Goal: Information Seeking & Learning: Learn about a topic

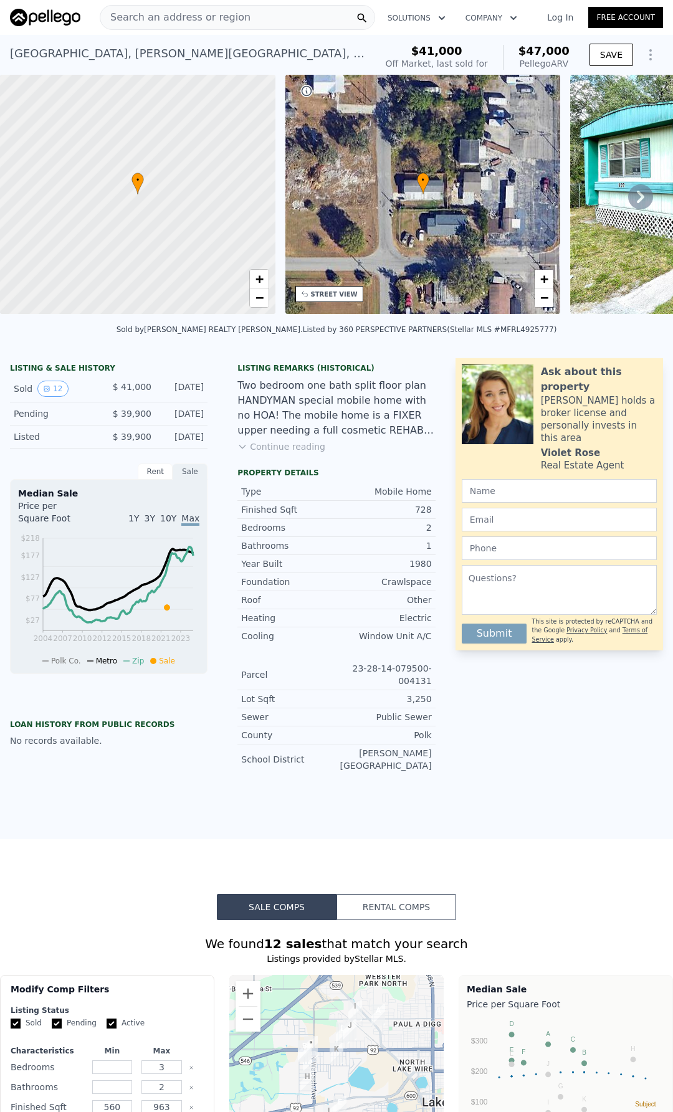
click at [283, 453] on button "Continue reading" at bounding box center [281, 446] width 88 height 12
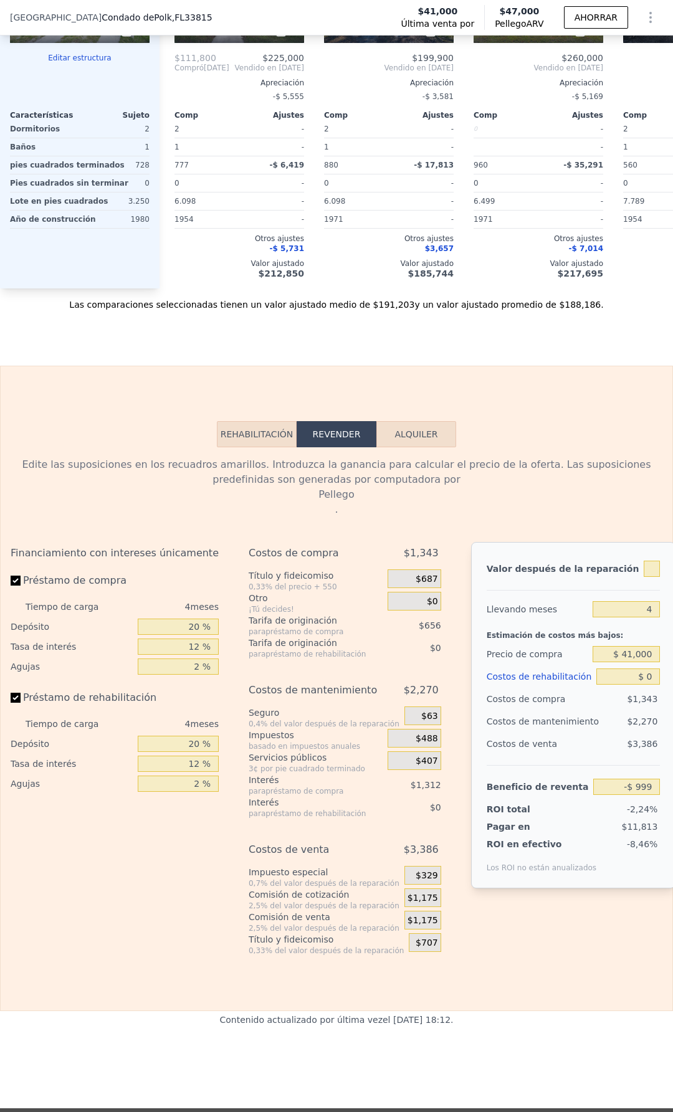
scroll to position [1615, 0]
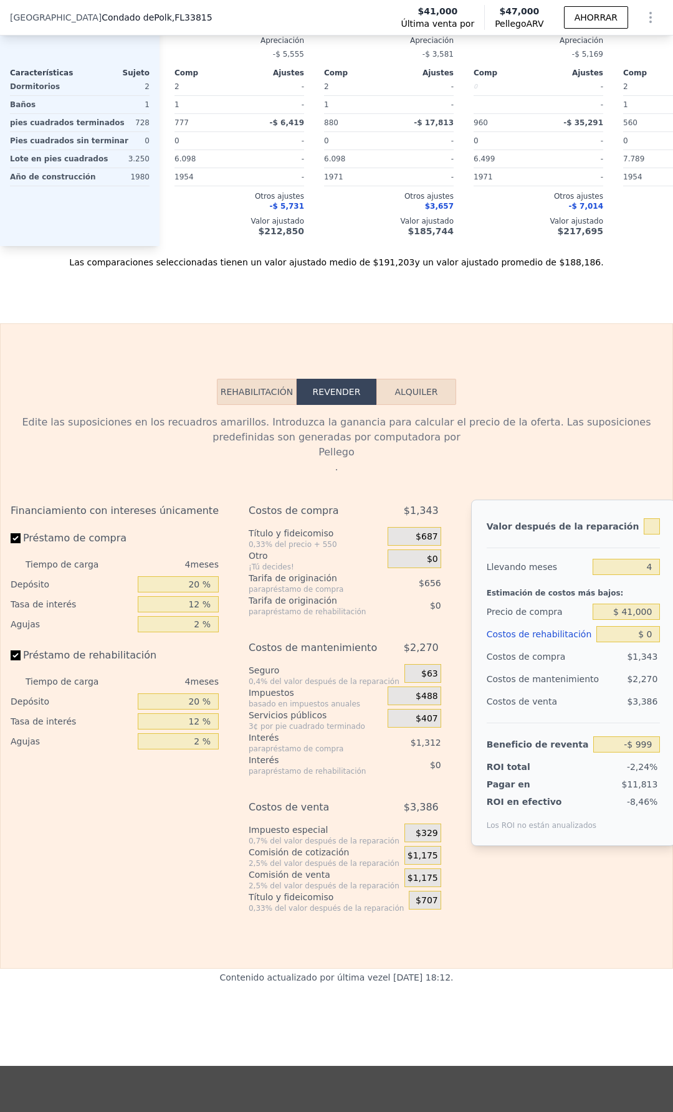
click at [406, 387] on font "Alquiler" at bounding box center [415, 392] width 43 height 10
select select "30"
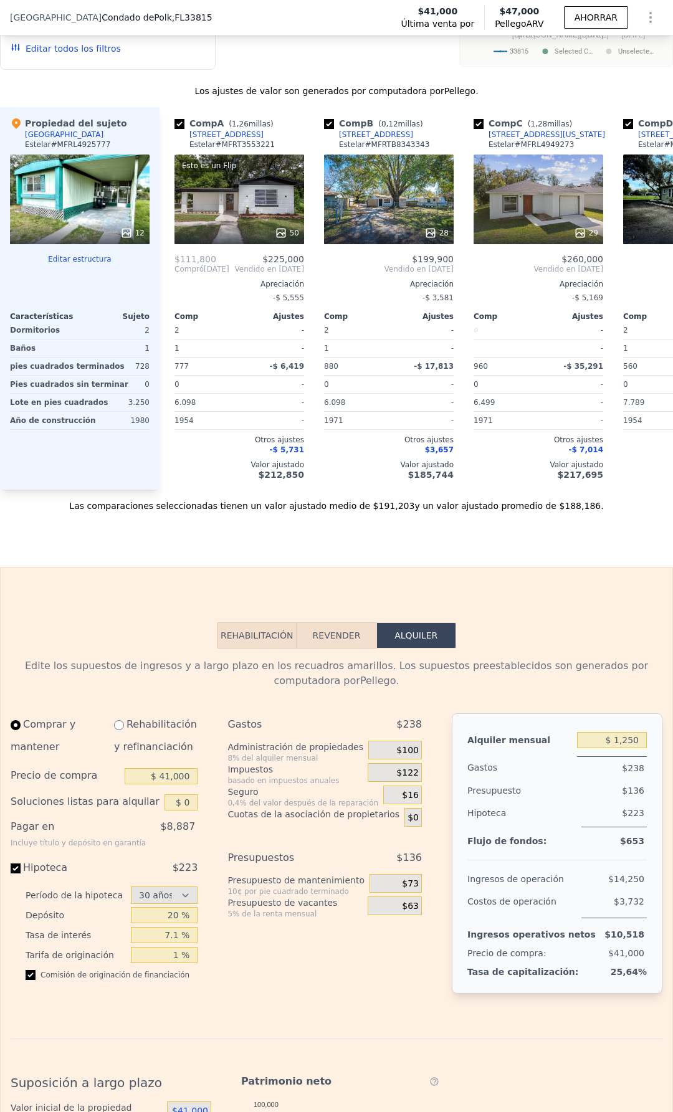
scroll to position [1366, 0]
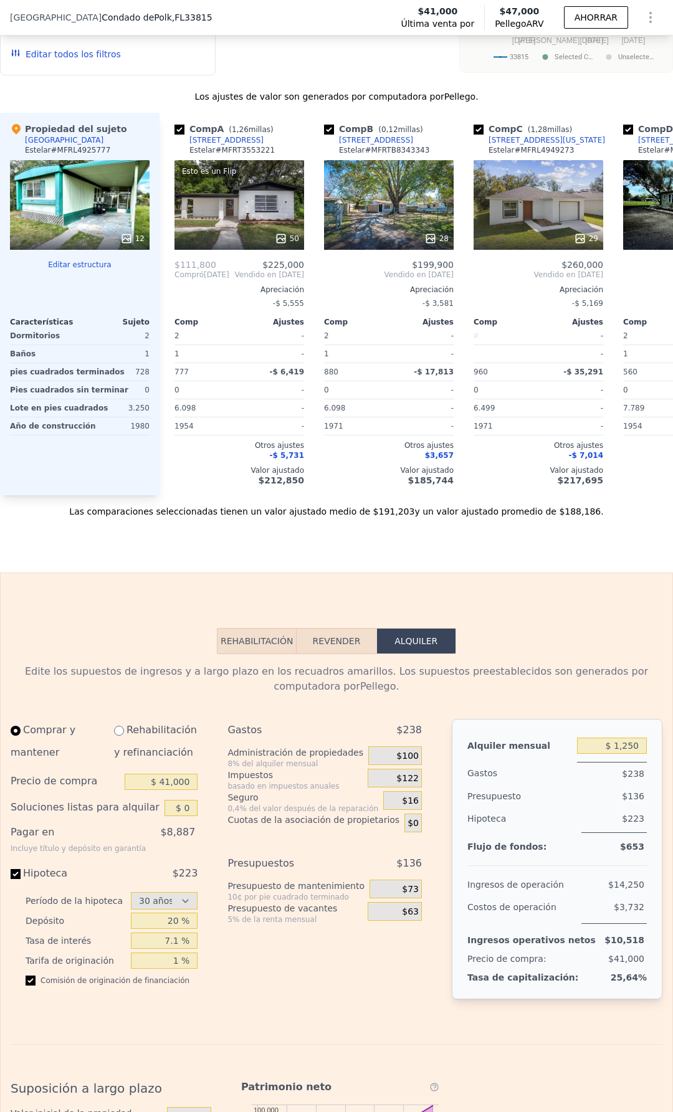
click at [245, 636] on font "Rehabilitación" at bounding box center [257, 641] width 73 height 10
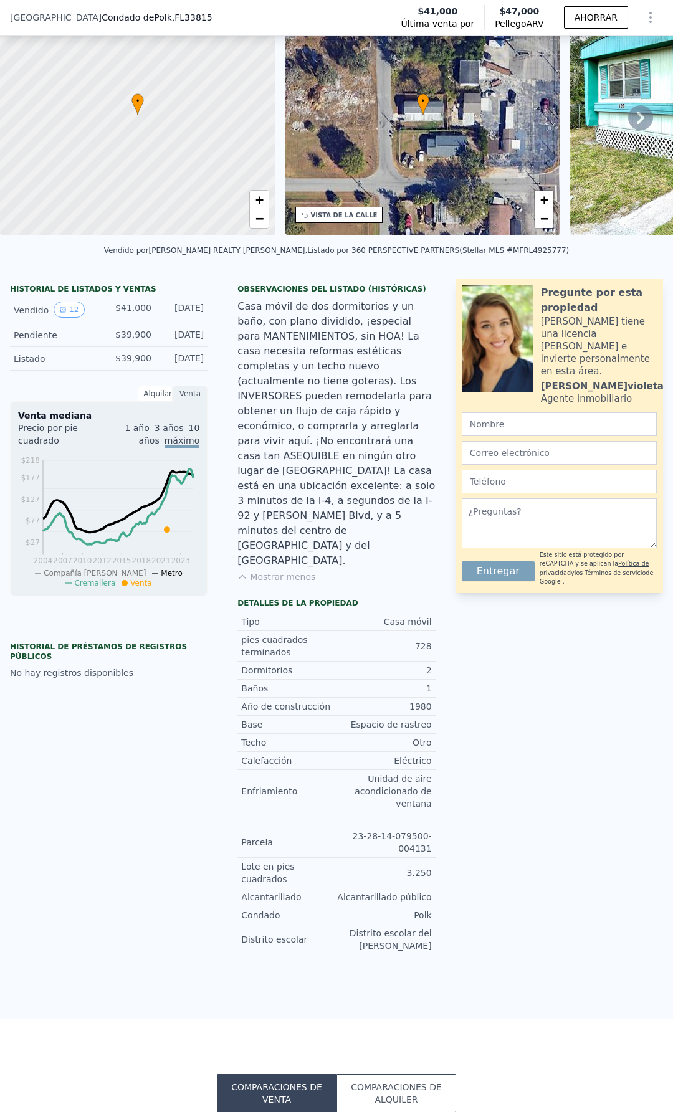
scroll to position [4, 0]
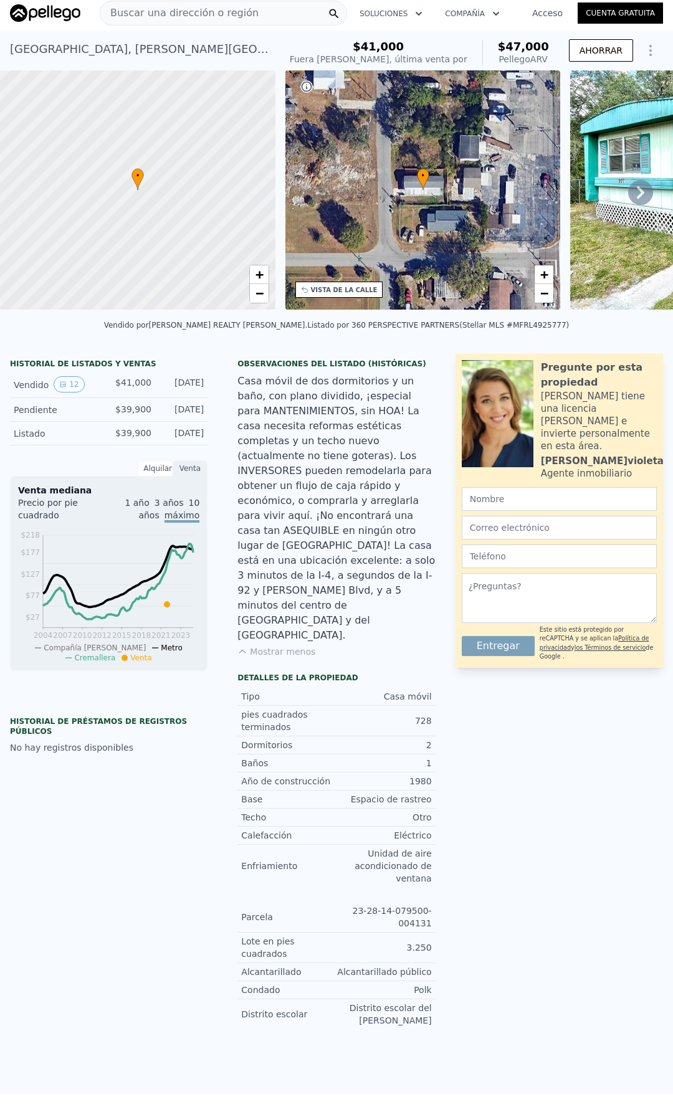
click at [637, 199] on icon at bounding box center [640, 192] width 25 height 25
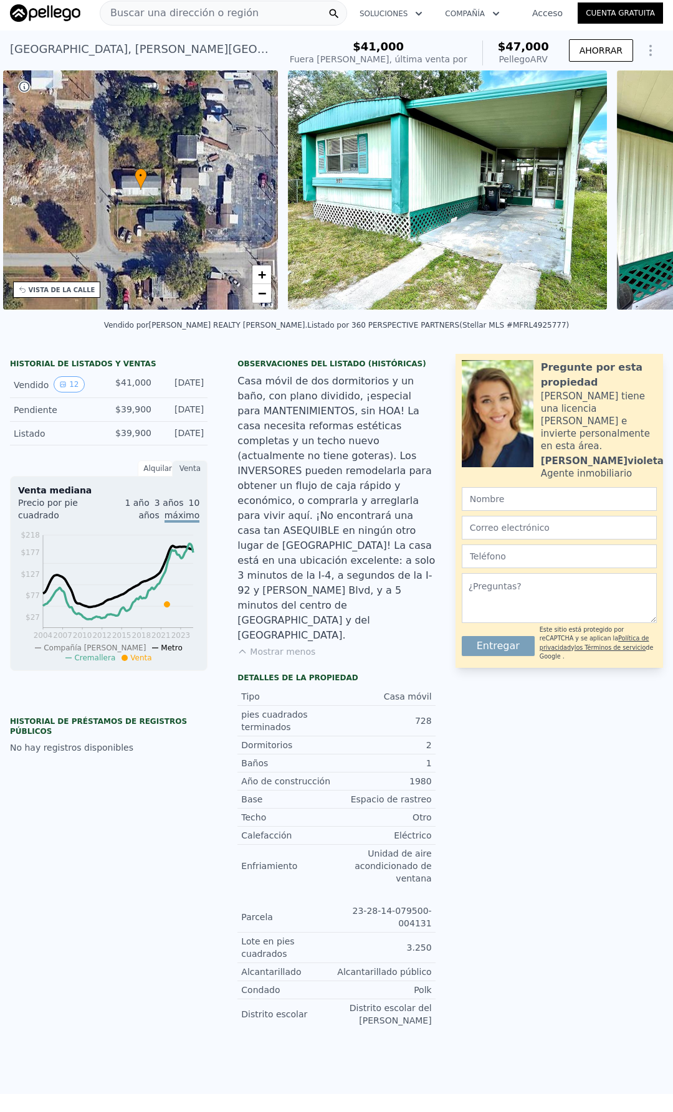
scroll to position [0, 290]
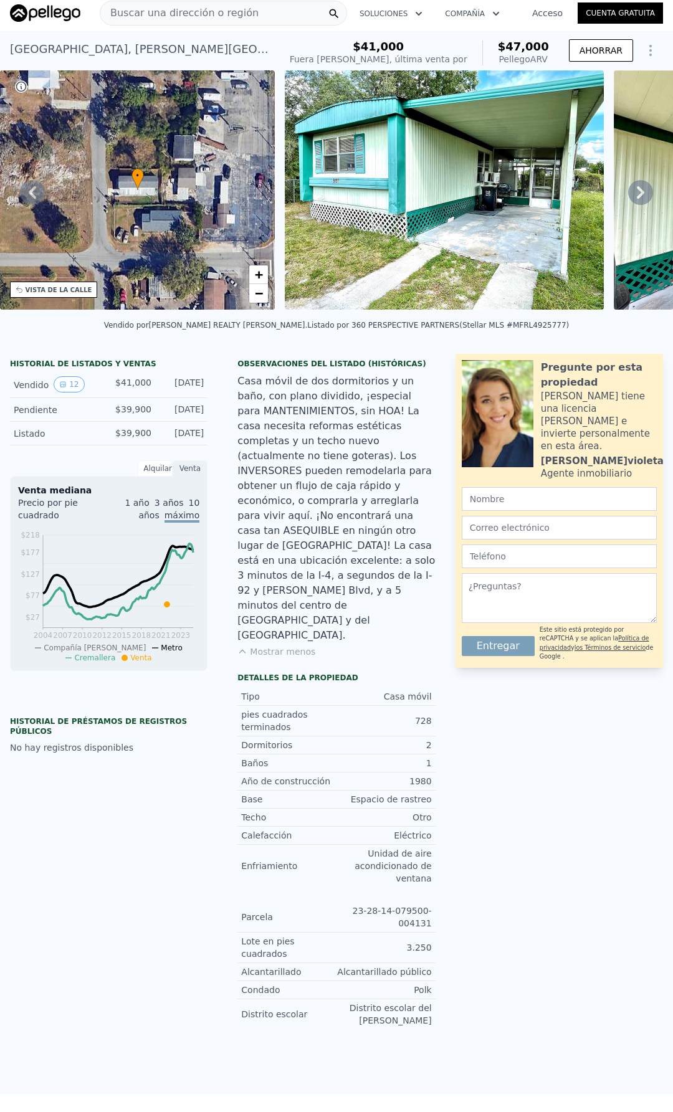
click at [628, 197] on icon at bounding box center [640, 192] width 25 height 25
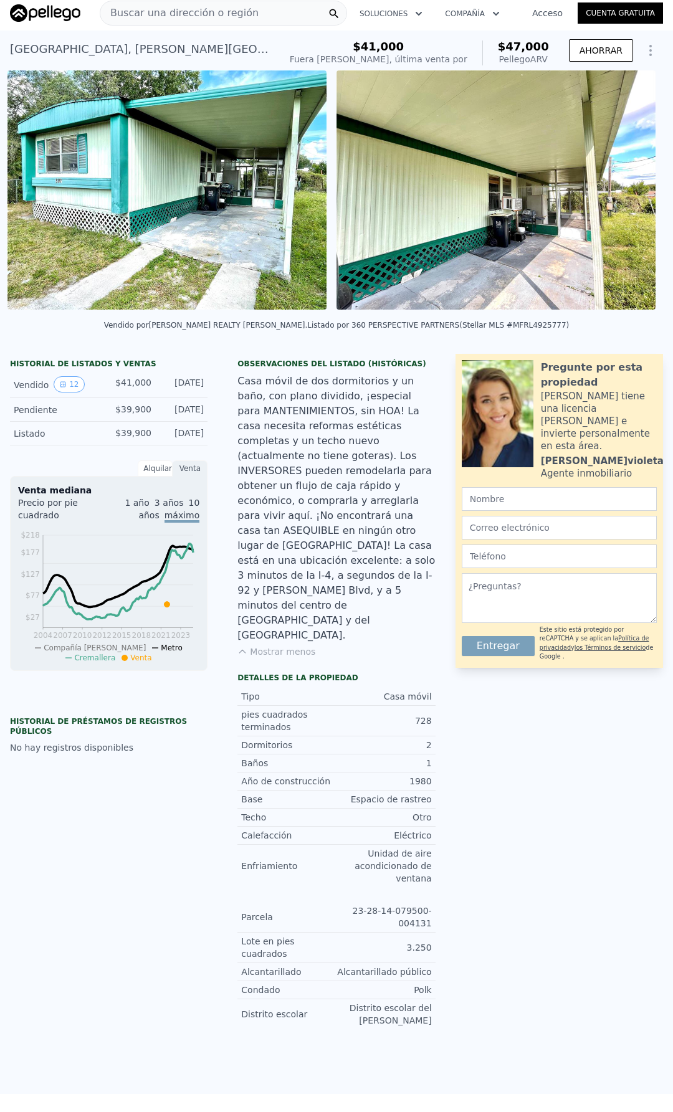
scroll to position [0, 570]
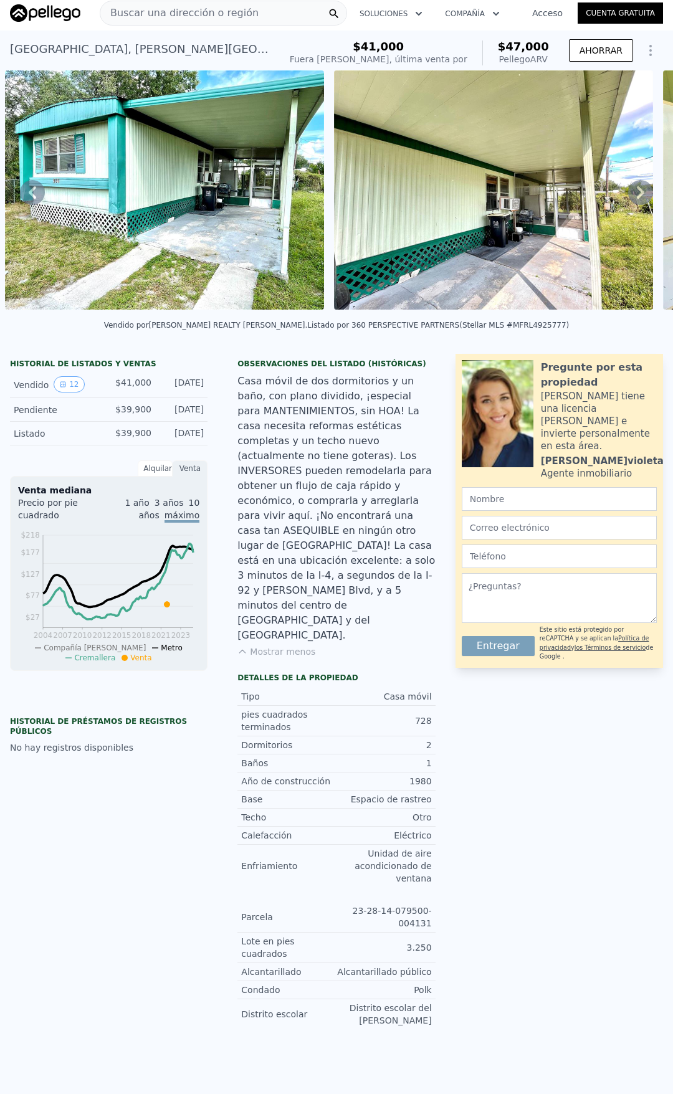
click at [625, 197] on div "• + − • + − VISTA DE LA CALLE Cargando... VISTA SATÉLITE" at bounding box center [336, 192] width 673 height 244
click at [628, 197] on icon at bounding box center [640, 192] width 25 height 25
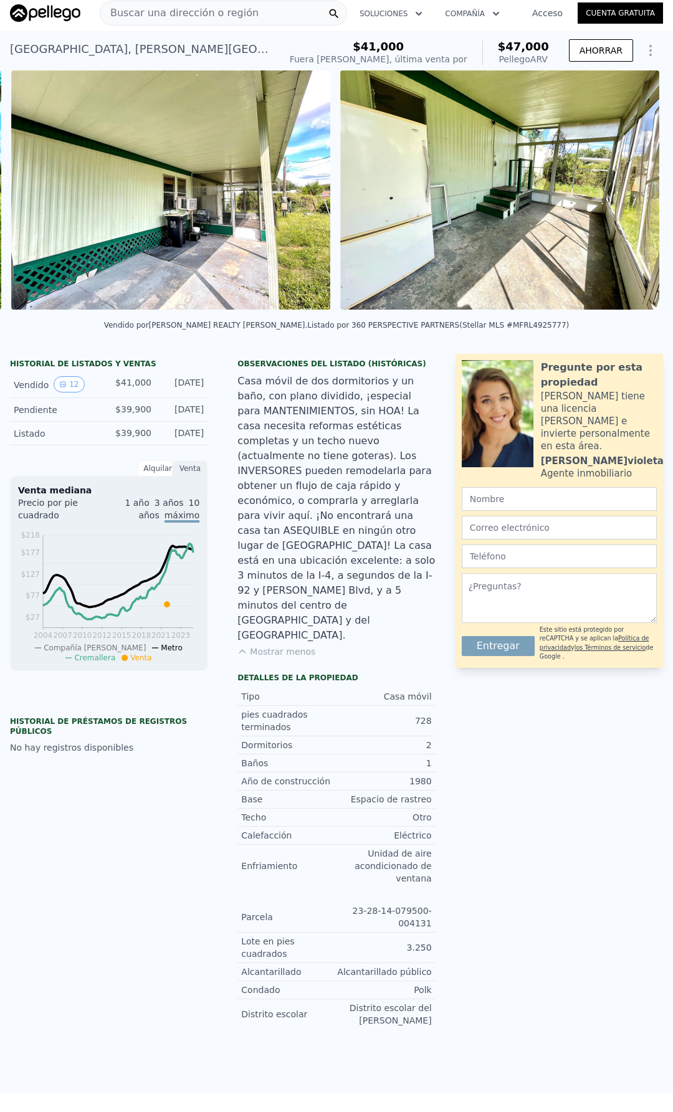
scroll to position [0, 899]
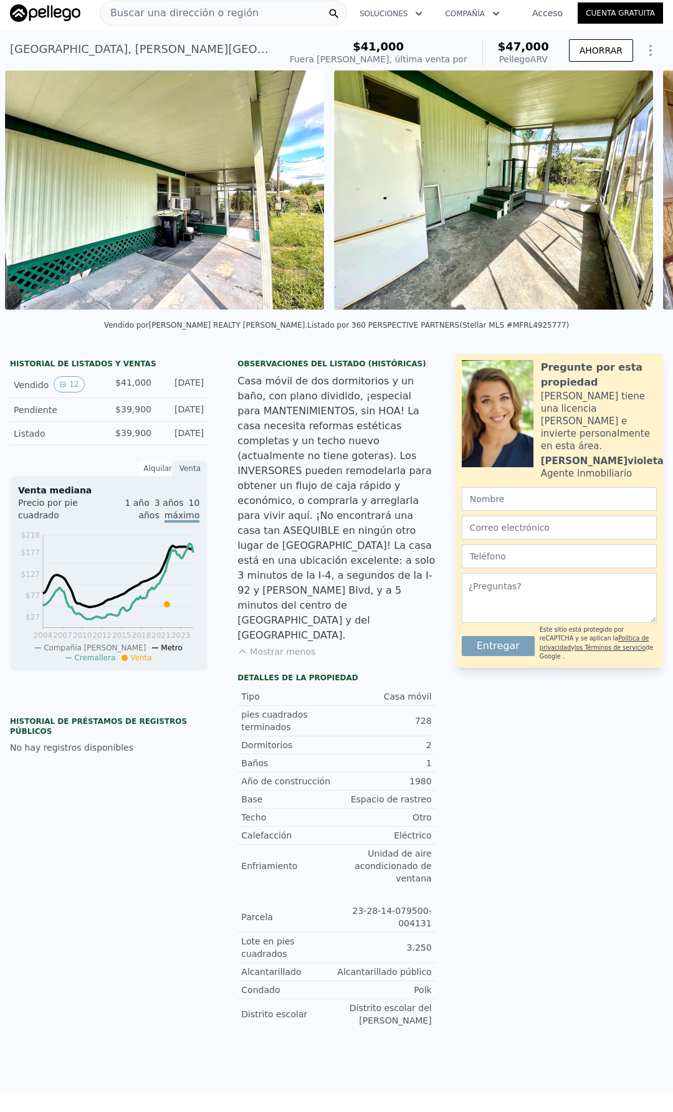
click at [625, 197] on div "• + − • + − VISTA DE LA CALLE Cargando... VISTA SATÉLITE" at bounding box center [336, 192] width 673 height 244
click at [628, 197] on icon at bounding box center [640, 192] width 25 height 25
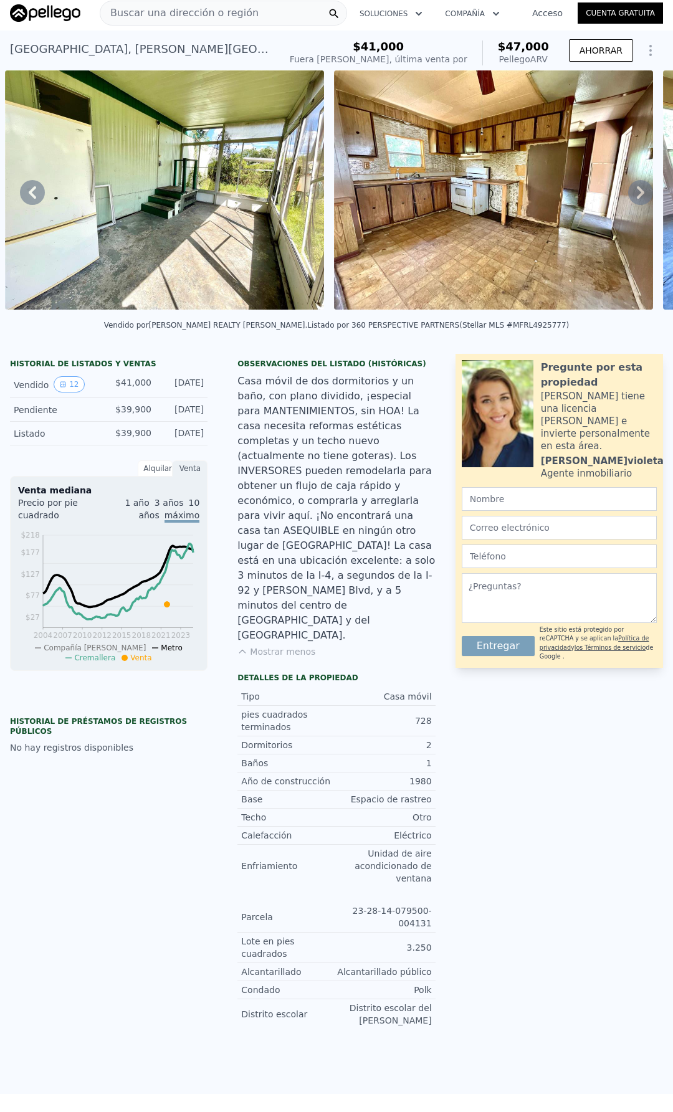
click at [628, 197] on icon at bounding box center [640, 192] width 25 height 25
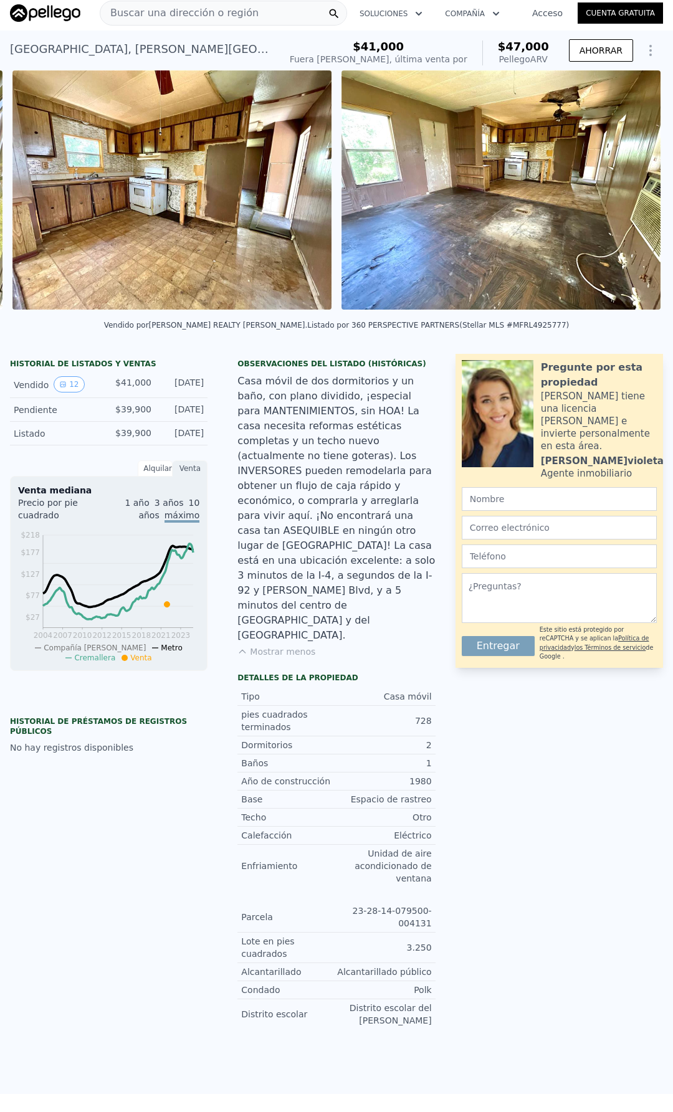
scroll to position [0, 1557]
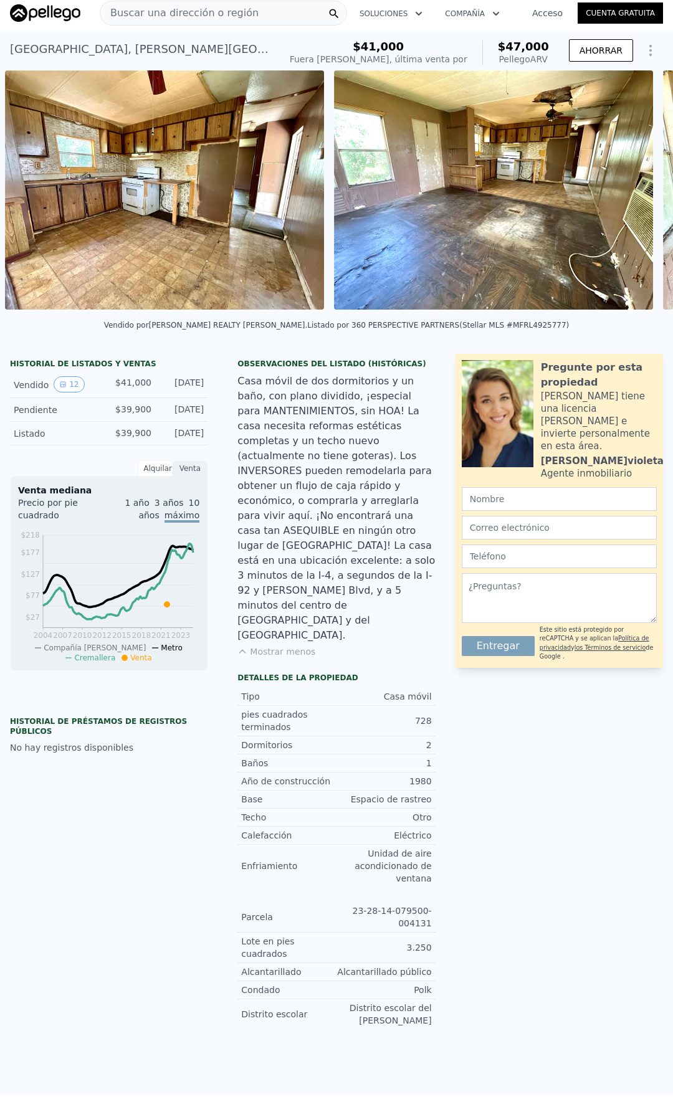
click at [625, 197] on div "• + − • + − VISTA DE LA CALLE Cargando... VISTA SATÉLITE" at bounding box center [336, 192] width 673 height 244
click at [628, 197] on icon at bounding box center [640, 192] width 25 height 25
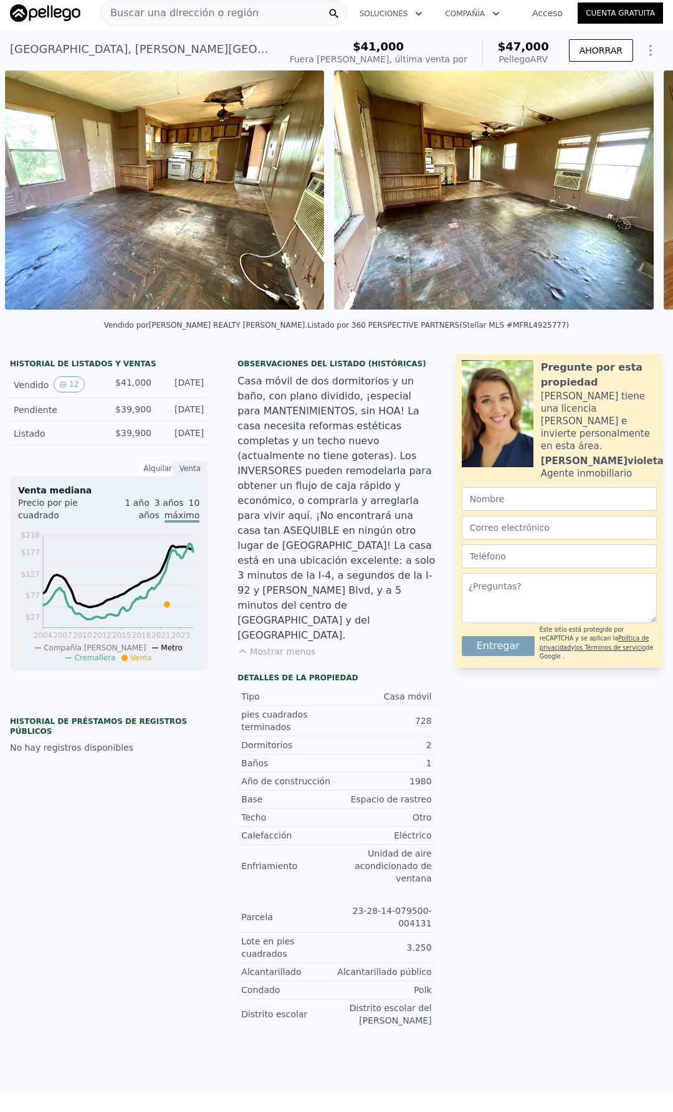
click at [625, 197] on div "• + − • + − VISTA DE LA CALLE Cargando... VISTA SATÉLITE" at bounding box center [336, 192] width 673 height 244
click at [628, 197] on icon at bounding box center [640, 192] width 25 height 25
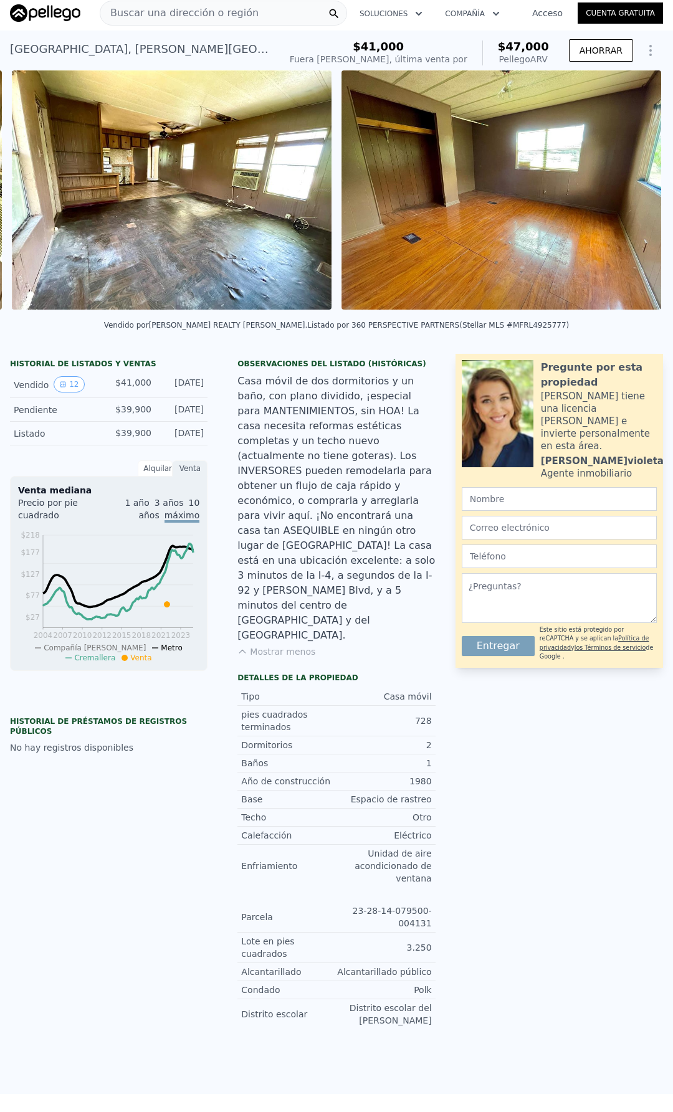
scroll to position [0, 2214]
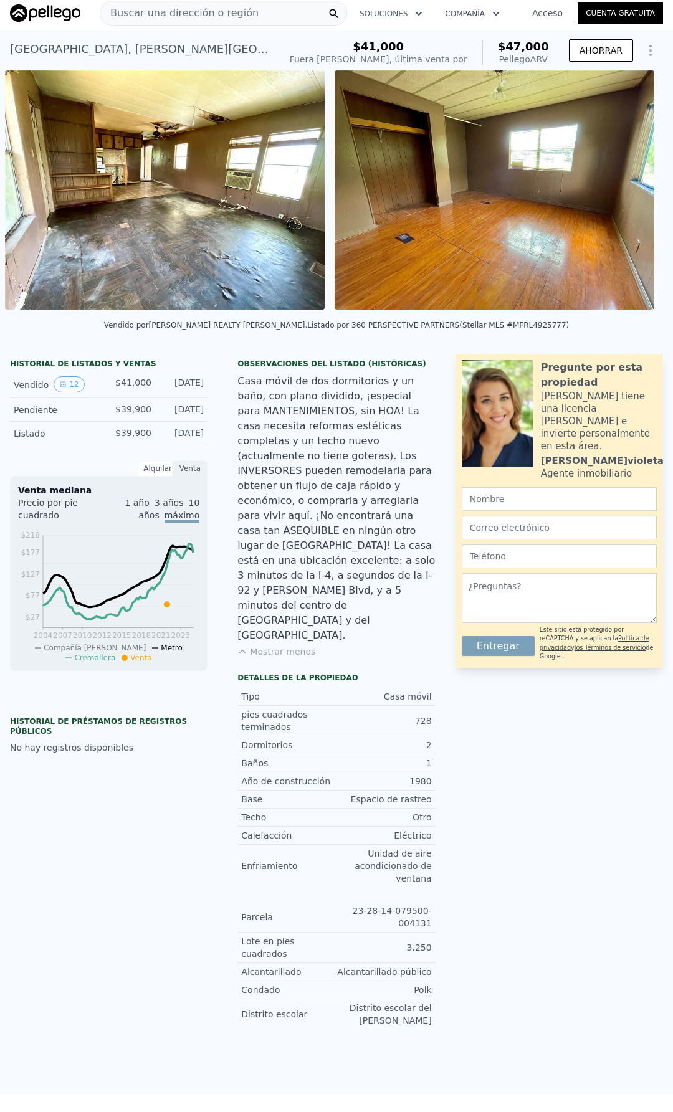
click at [625, 197] on img at bounding box center [495, 189] width 320 height 239
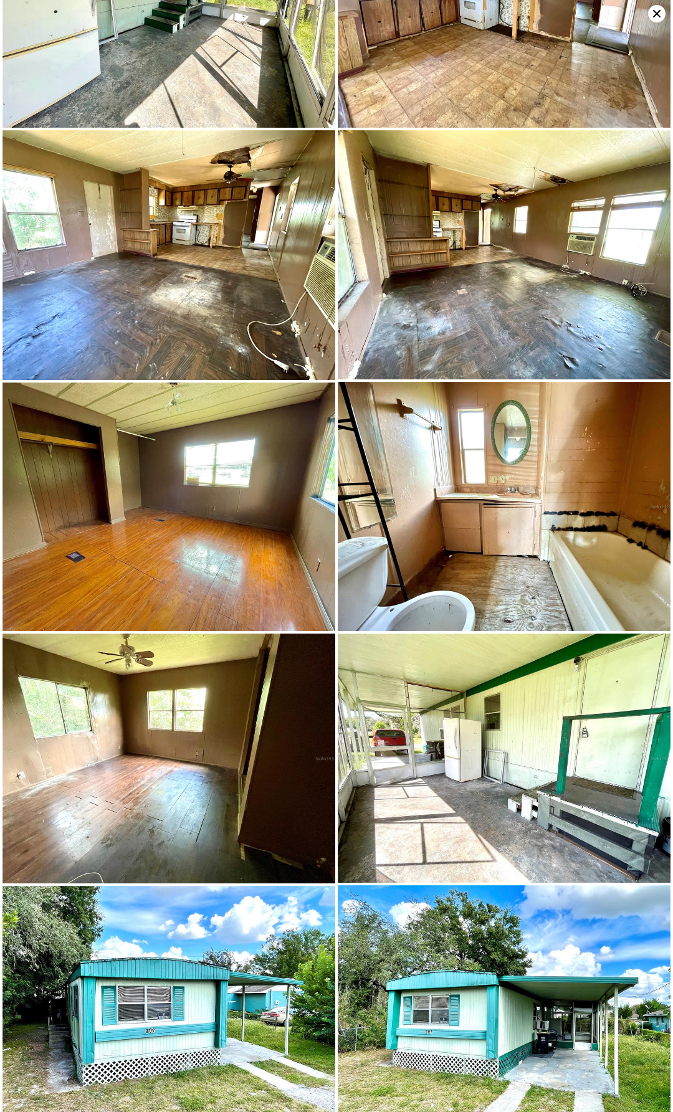
click at [625, 197] on img at bounding box center [504, 254] width 333 height 249
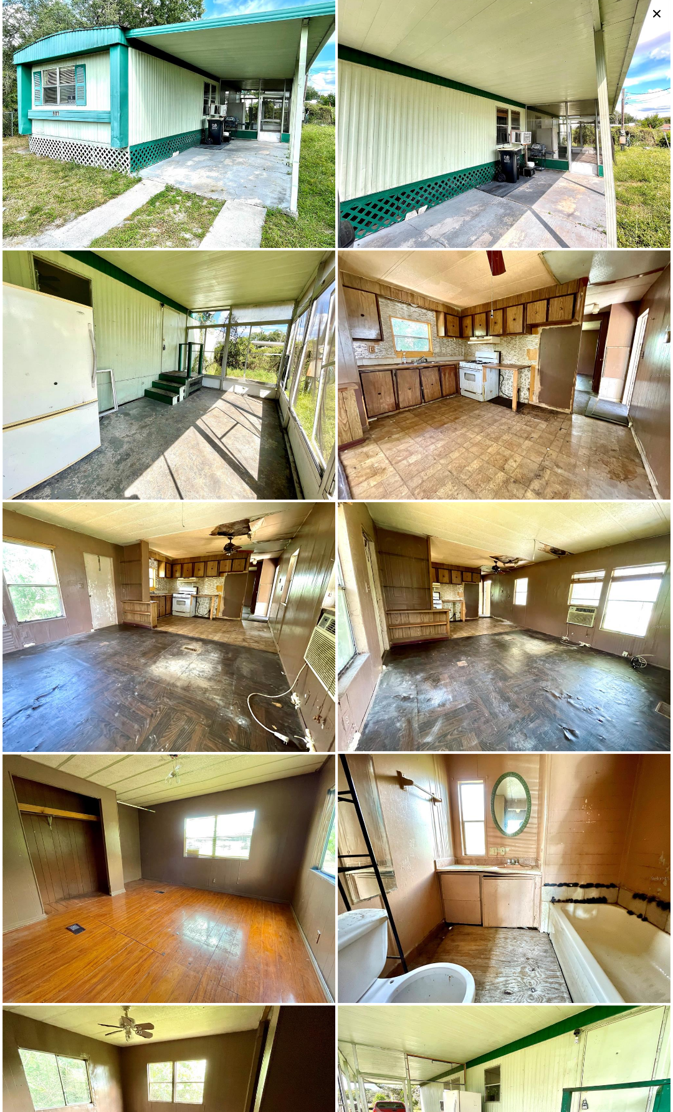
scroll to position [0, 0]
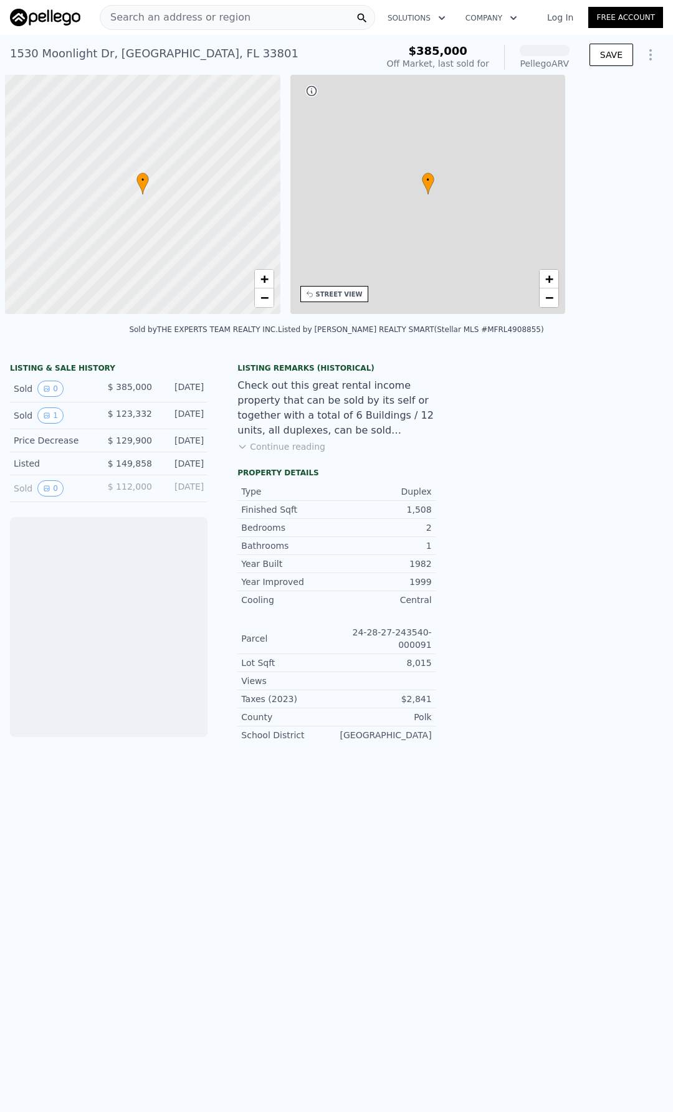
scroll to position [0, 5]
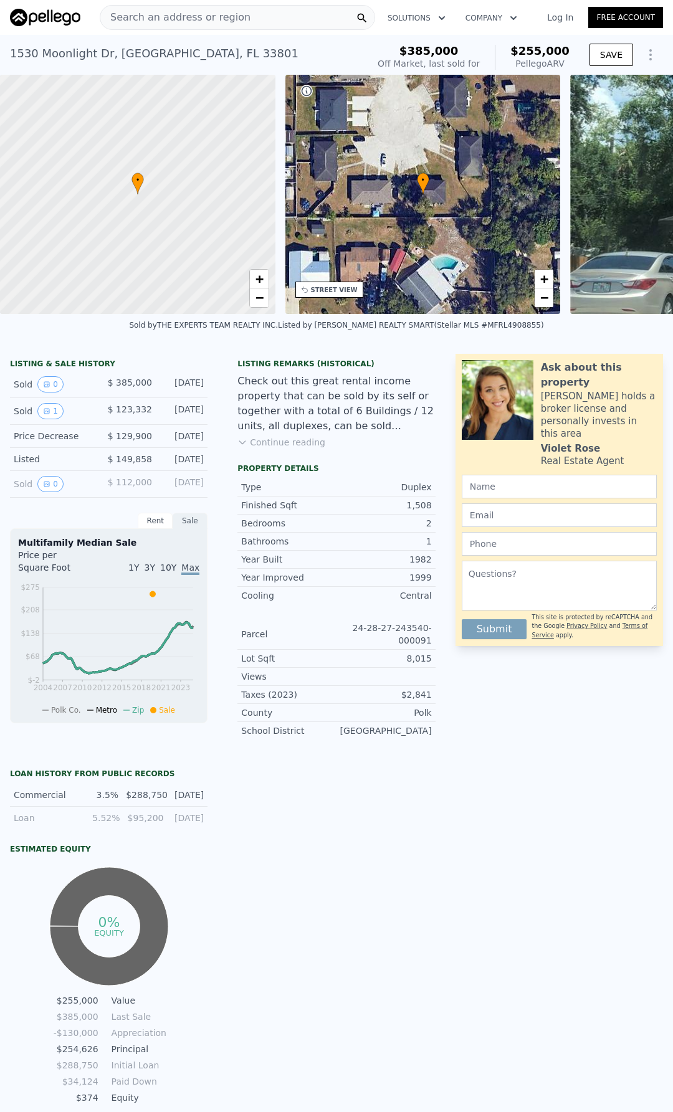
click at [263, 448] on button "Continue reading" at bounding box center [281, 442] width 88 height 12
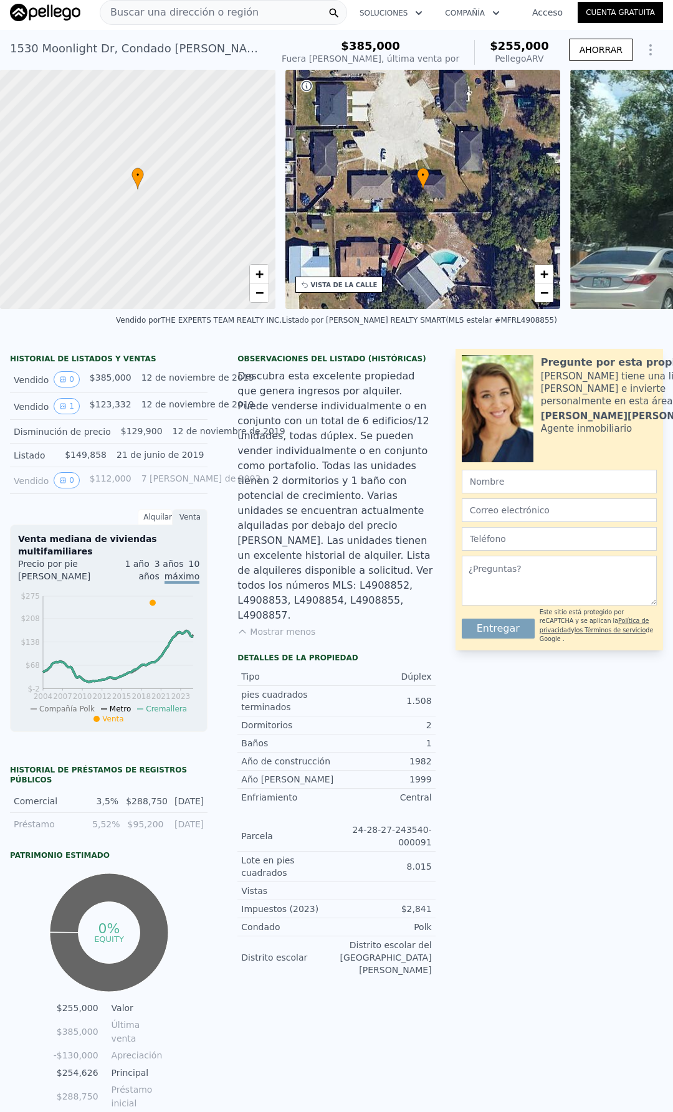
scroll to position [0, 0]
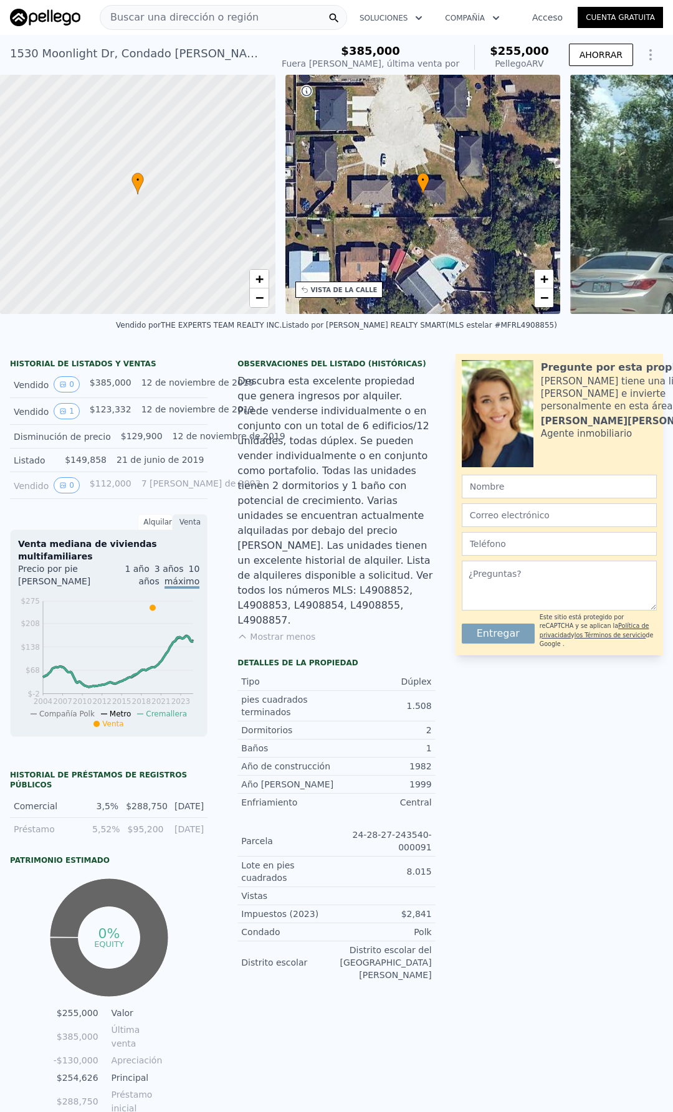
click at [482, 186] on div "• + −" at bounding box center [422, 194] width 275 height 239
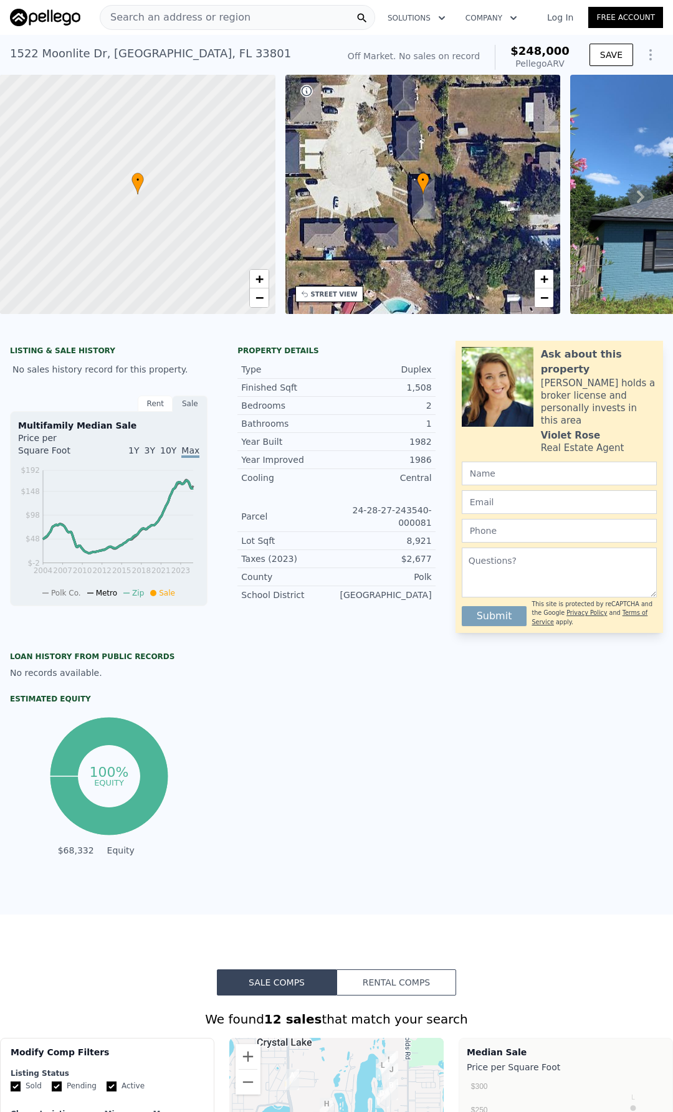
click at [191, 24] on span "Search an address or region" at bounding box center [175, 17] width 150 height 15
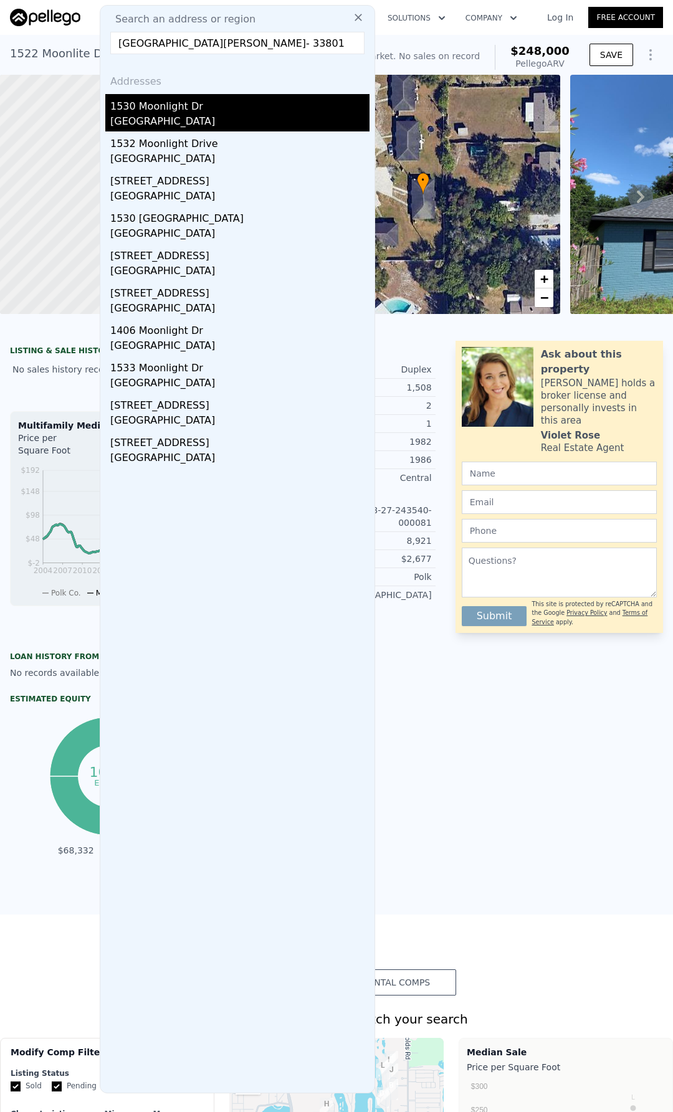
type input "1530 MOONLIGHT DR LAKELAND, FL- 33801"
click at [178, 102] on div "1530 Moonlight Dr" at bounding box center [239, 104] width 259 height 20
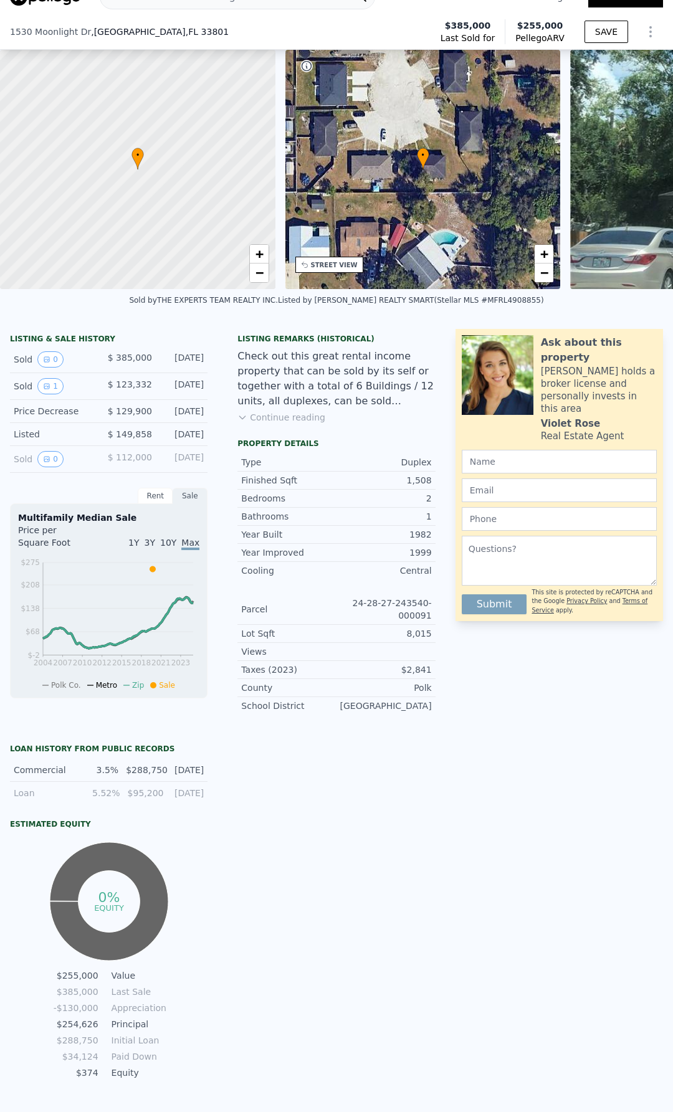
scroll to position [120, 0]
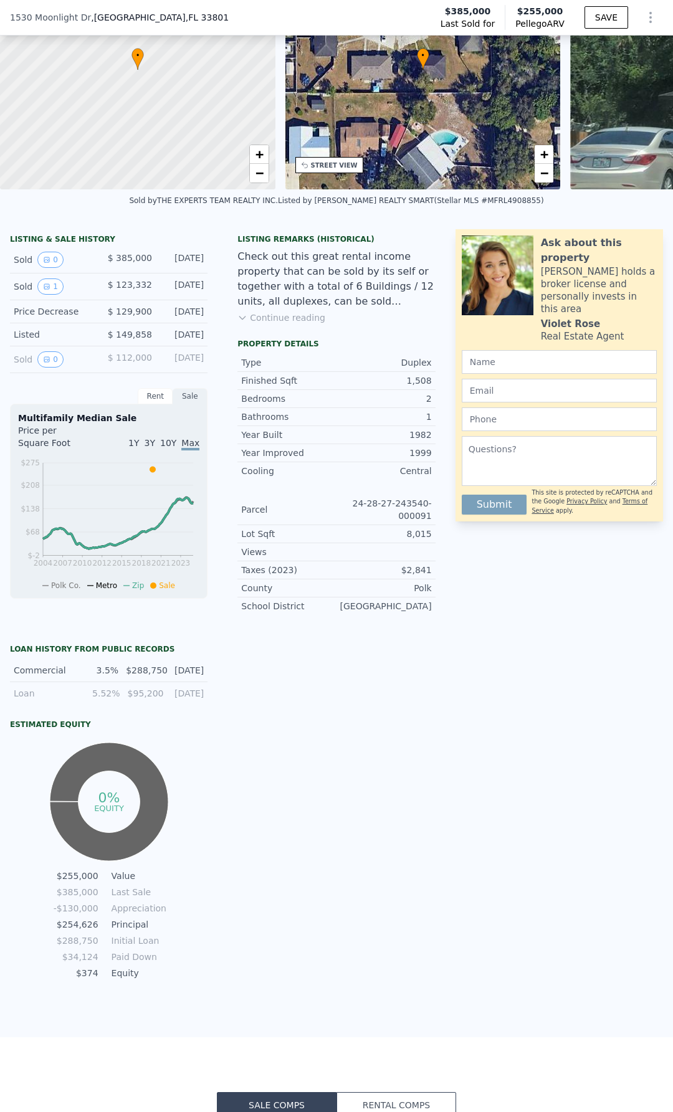
click at [270, 324] on button "Continue reading" at bounding box center [281, 317] width 88 height 12
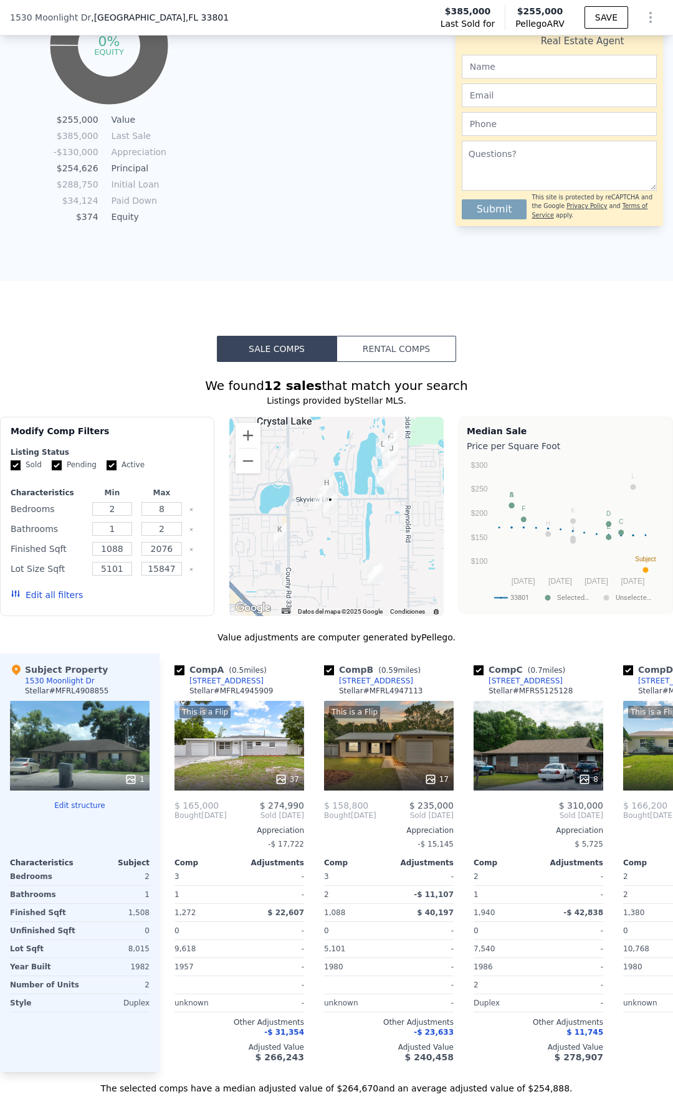
scroll to position [930, 0]
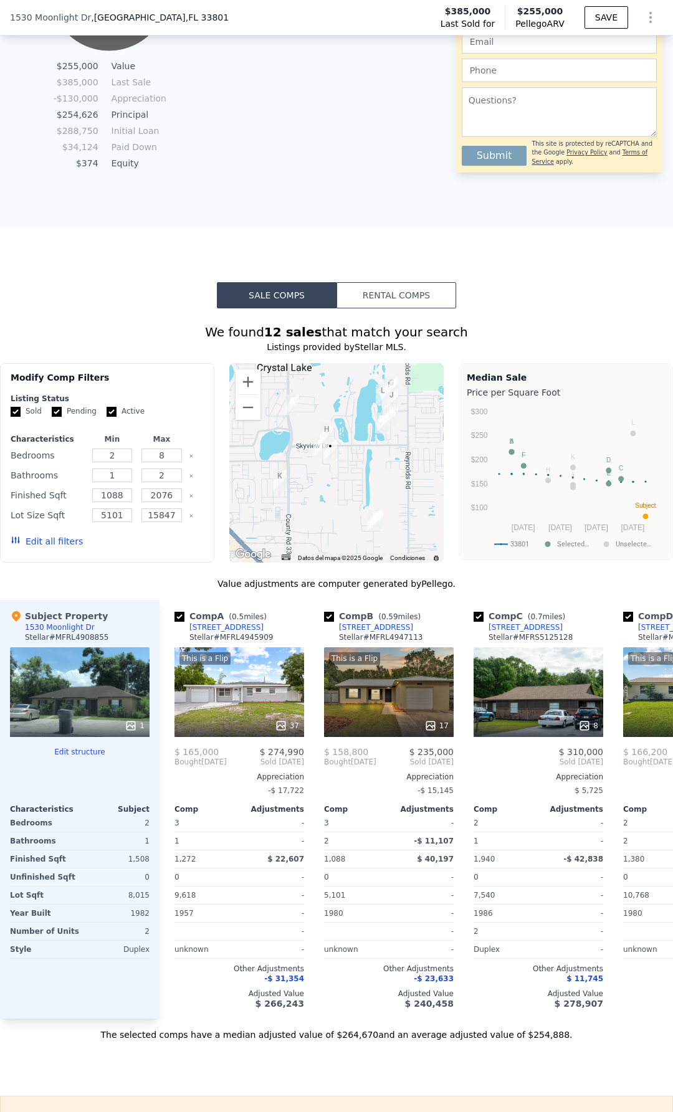
click at [115, 718] on div "1" at bounding box center [80, 692] width 140 height 90
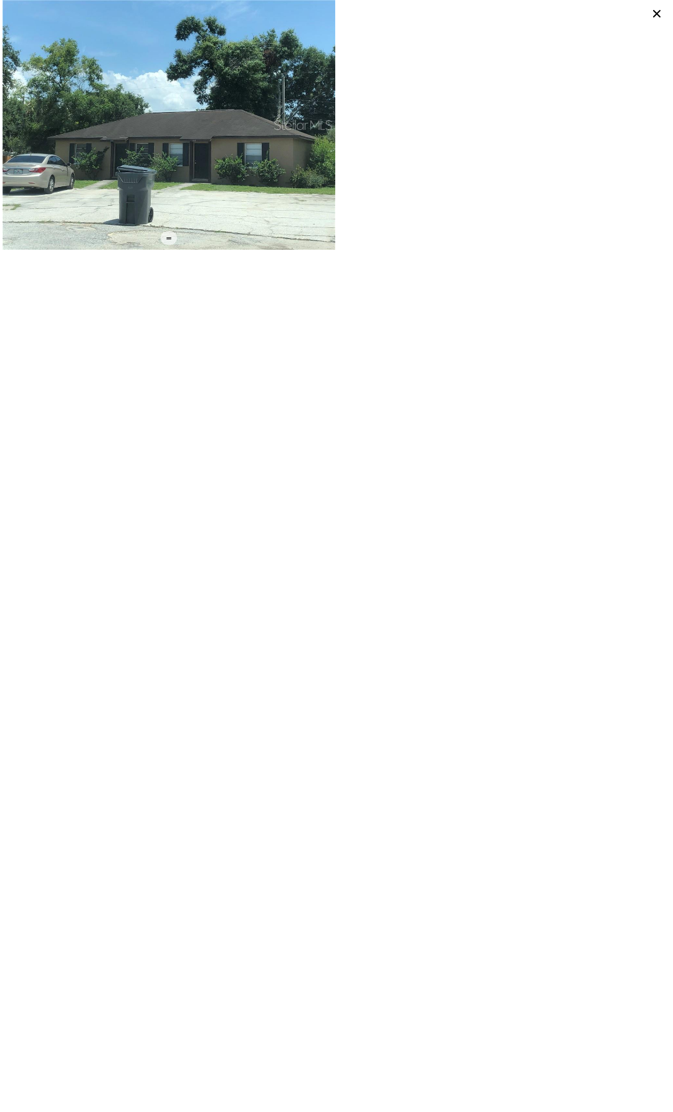
checkbox input "false"
checkbox input "true"
type input "$ 248,000"
type input "$ 29,999"
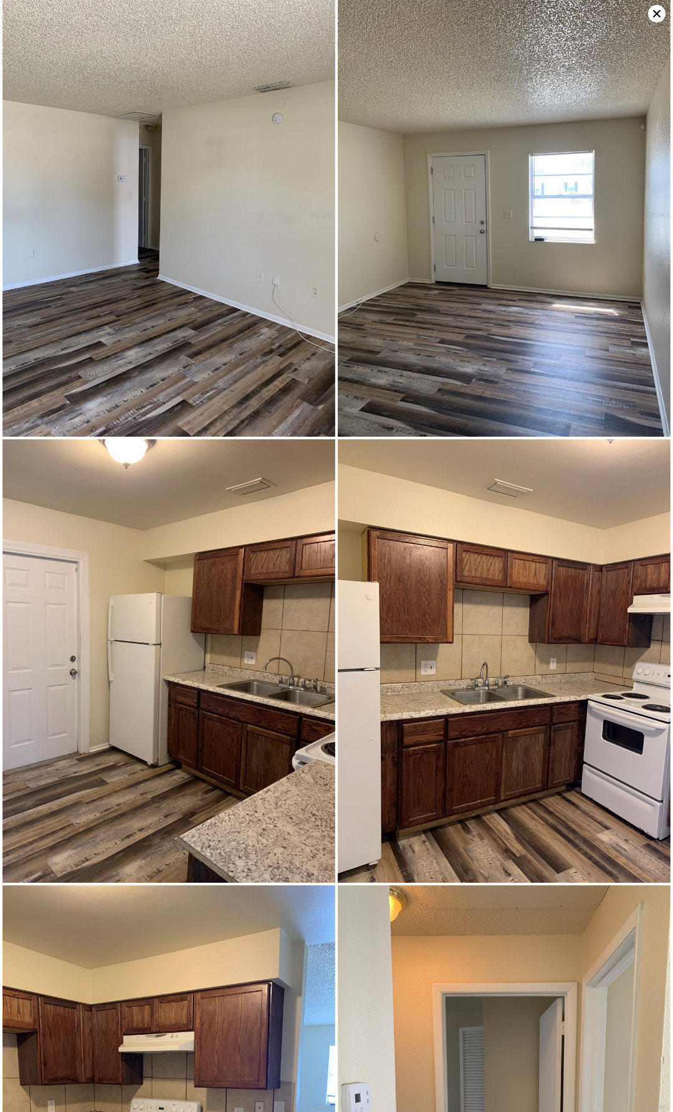
scroll to position [440, 0]
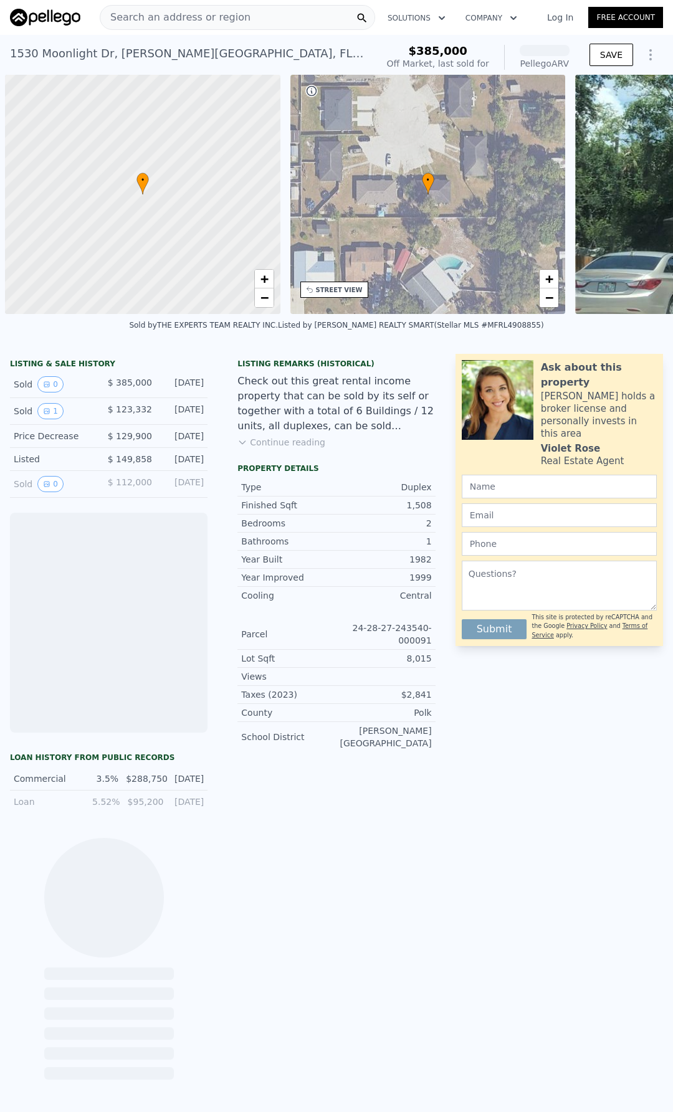
scroll to position [0, 5]
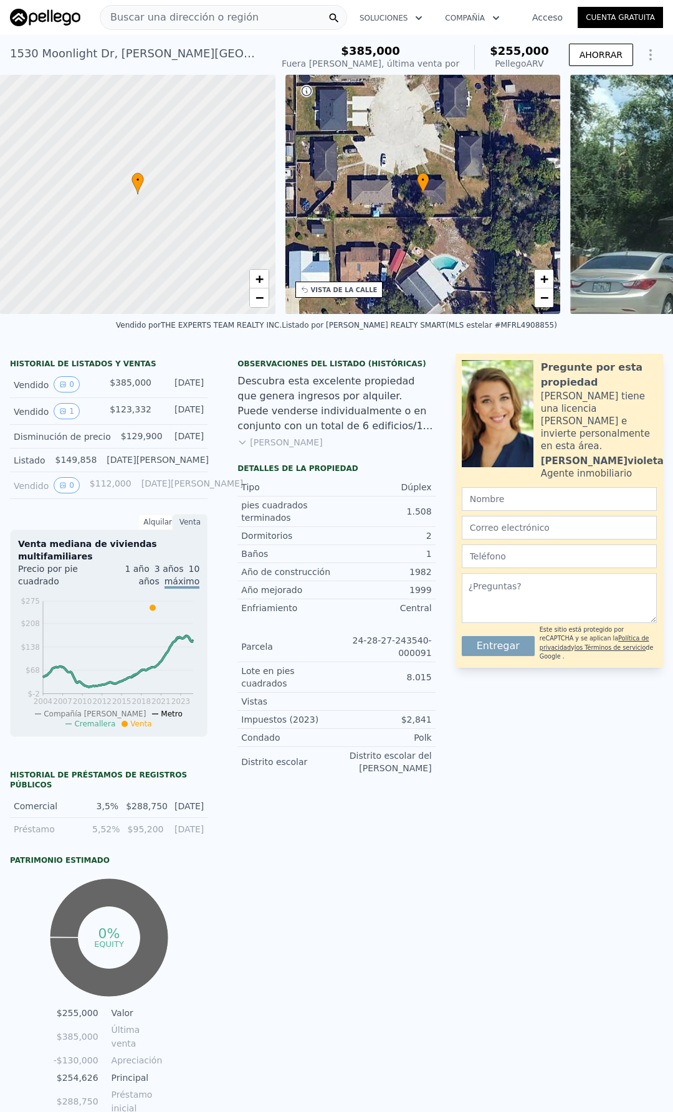
click at [265, 447] on font "Sigue leyendo" at bounding box center [286, 442] width 72 height 10
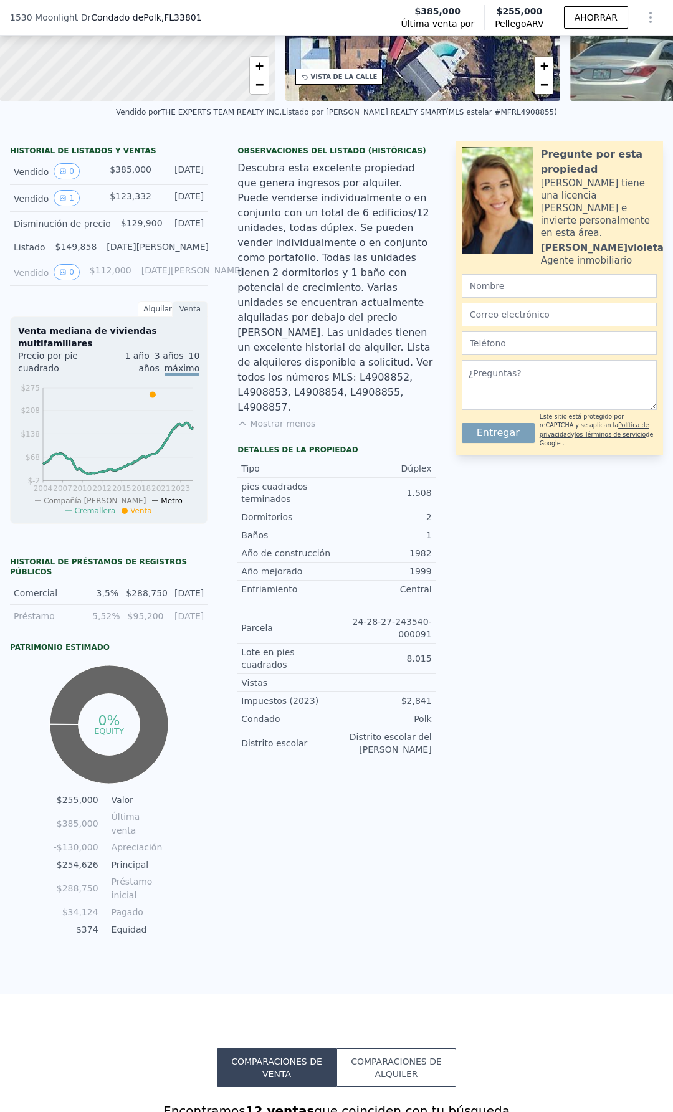
scroll to position [307, 0]
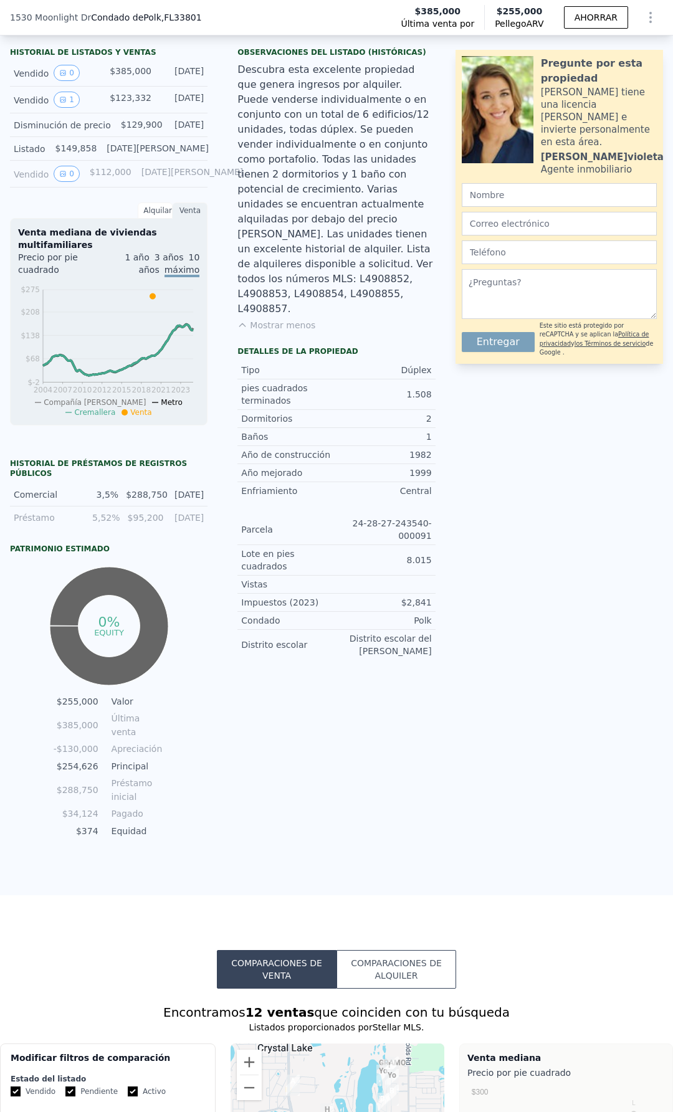
click at [412, 965] on button "Comparaciones de alquiler" at bounding box center [396, 969] width 120 height 39
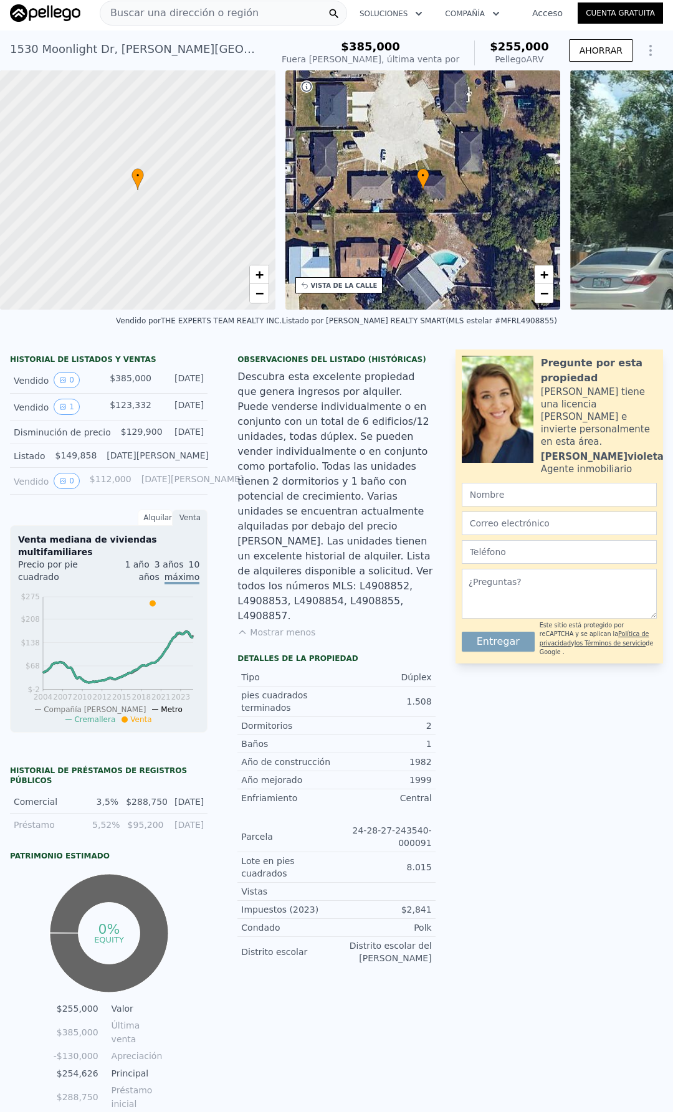
scroll to position [0, 0]
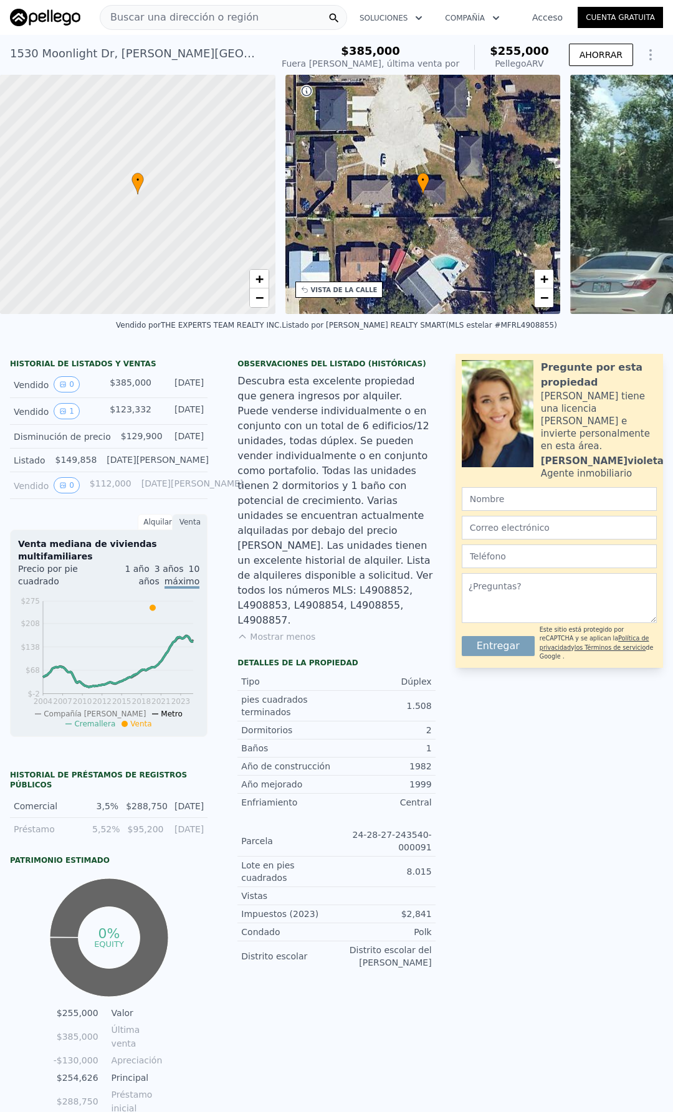
click at [154, 21] on font "Buscar una dirección o región" at bounding box center [184, 17] width 148 height 12
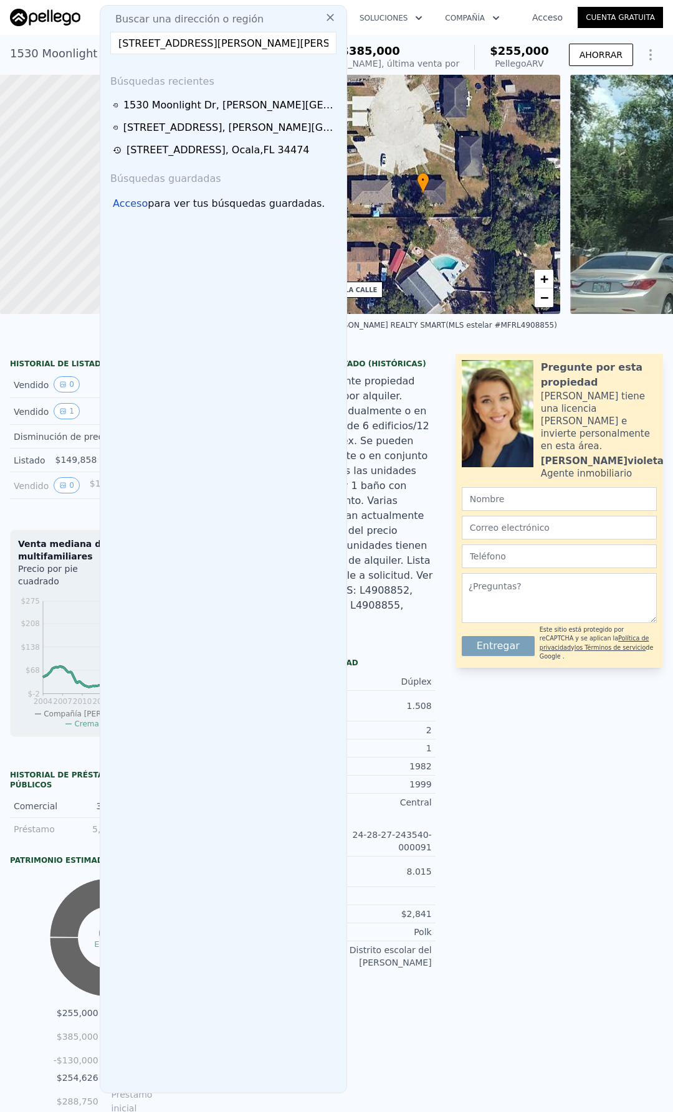
scroll to position [0, 1]
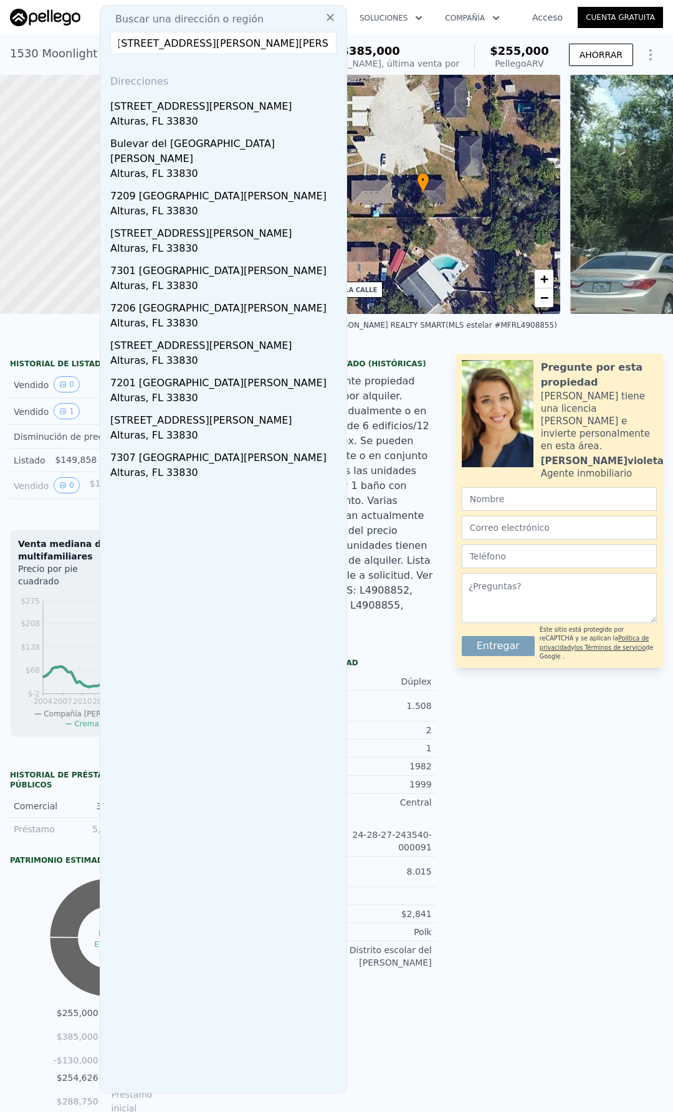
type input "7211 LAKE ENDERLY BLVD BARTOW, FL- 33830"
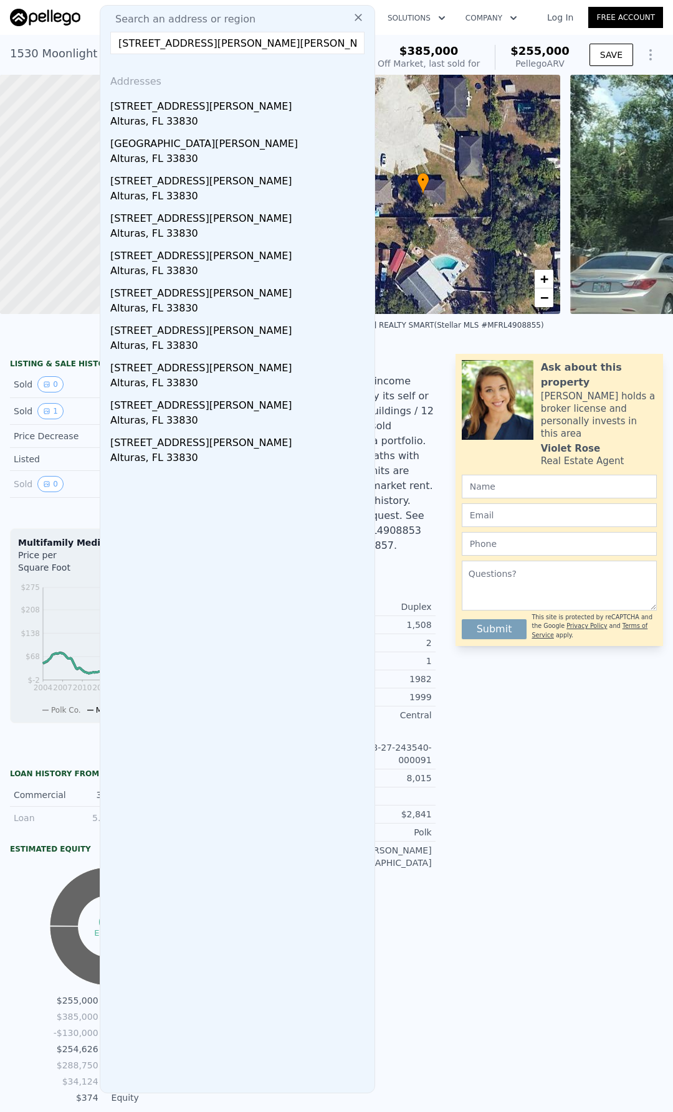
click at [241, 38] on input "7211 LAKE ENDERLY BLVD BARTOW, FL- 33830" at bounding box center [237, 43] width 254 height 22
